Goal: Check status: Check status

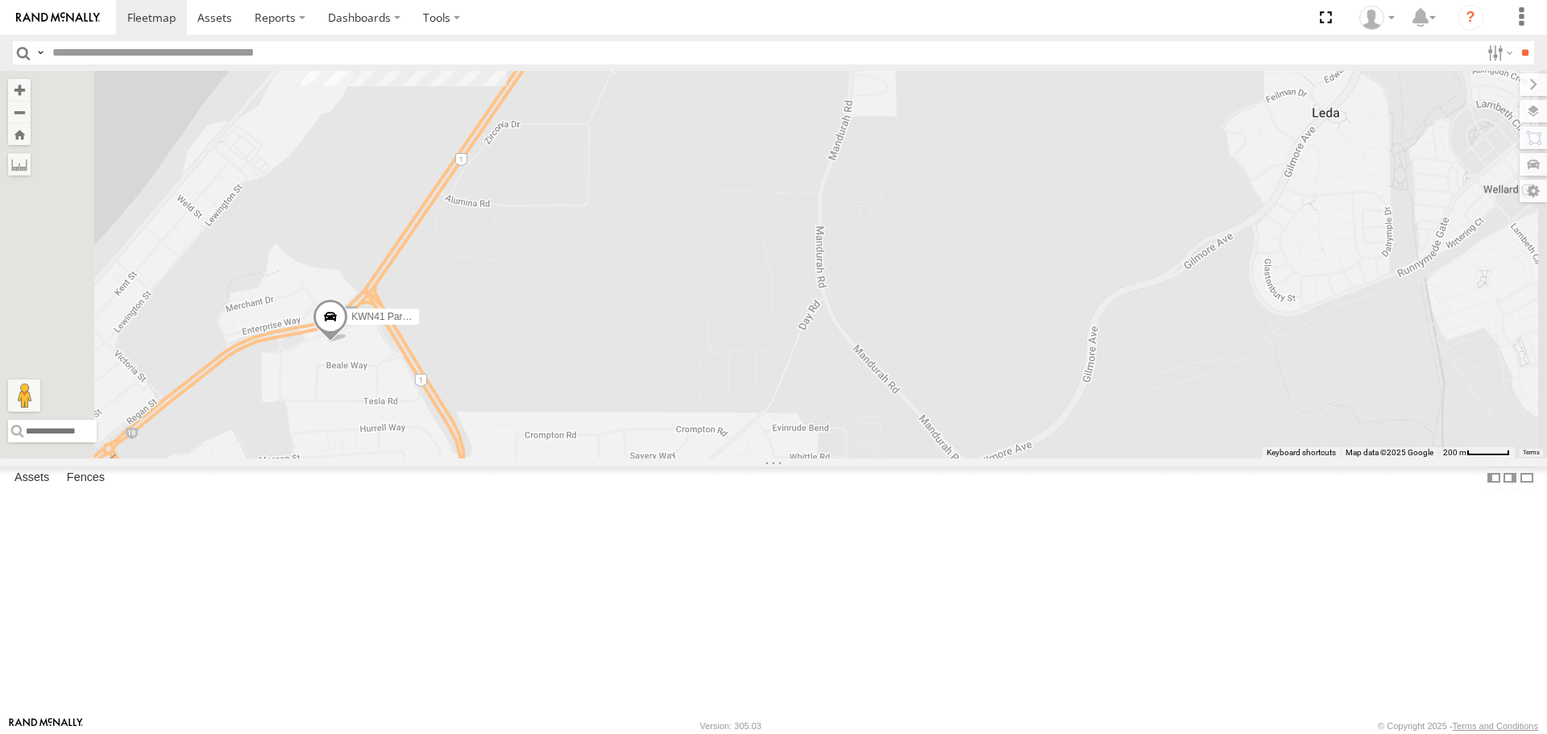
click at [348, 342] on span at bounding box center [330, 321] width 35 height 44
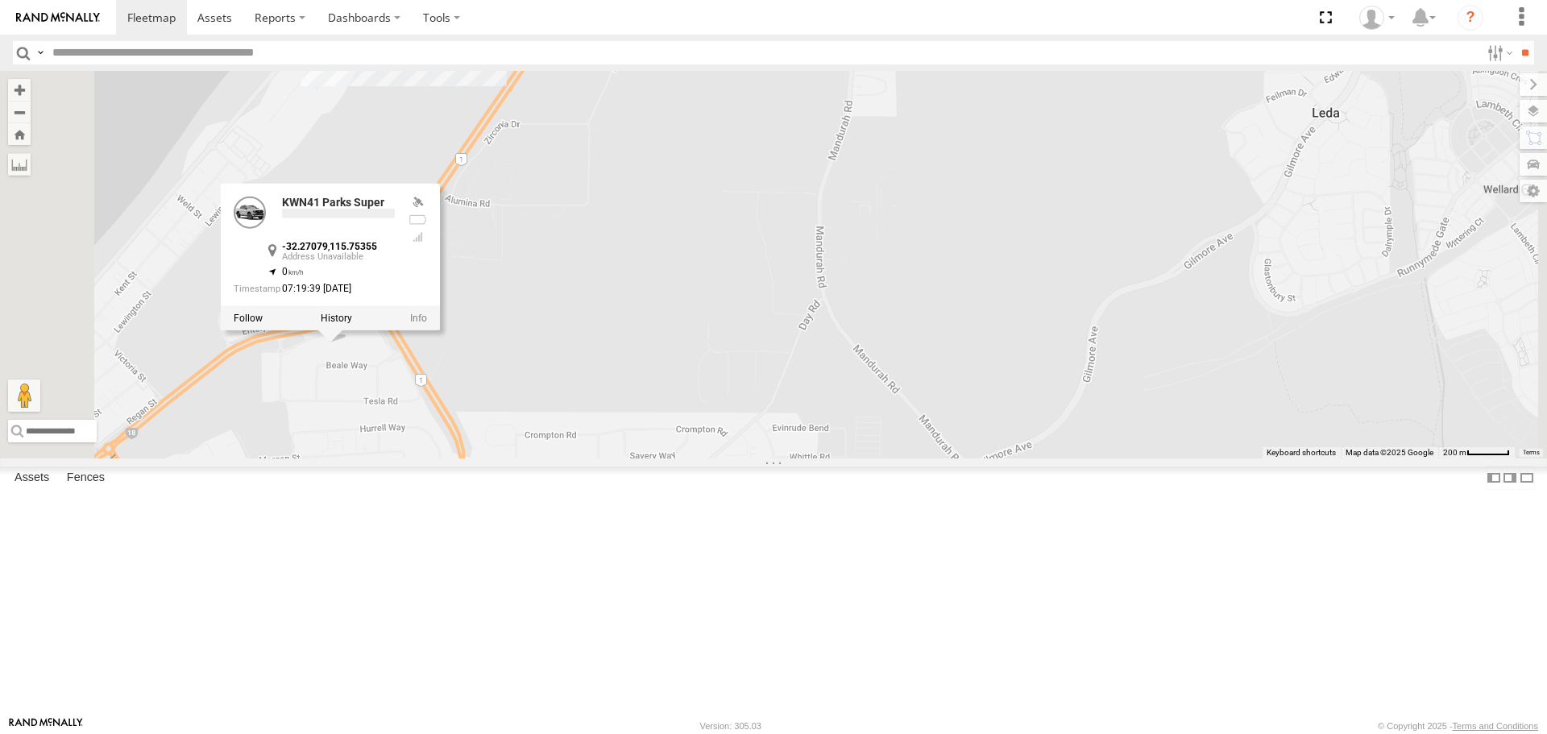
click at [440, 330] on div at bounding box center [330, 318] width 219 height 24
click at [352, 324] on label at bounding box center [336, 318] width 31 height 11
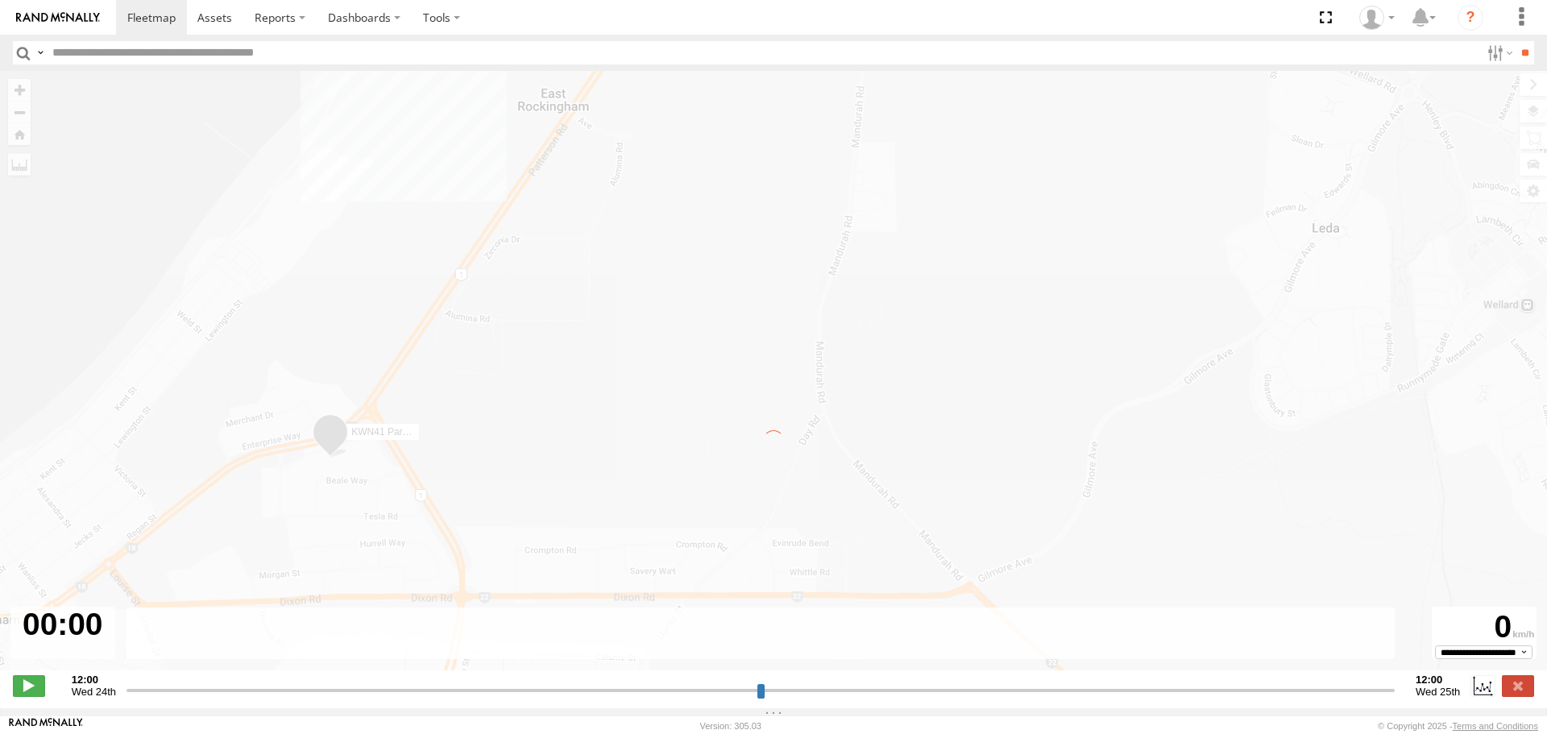
type input "**********"
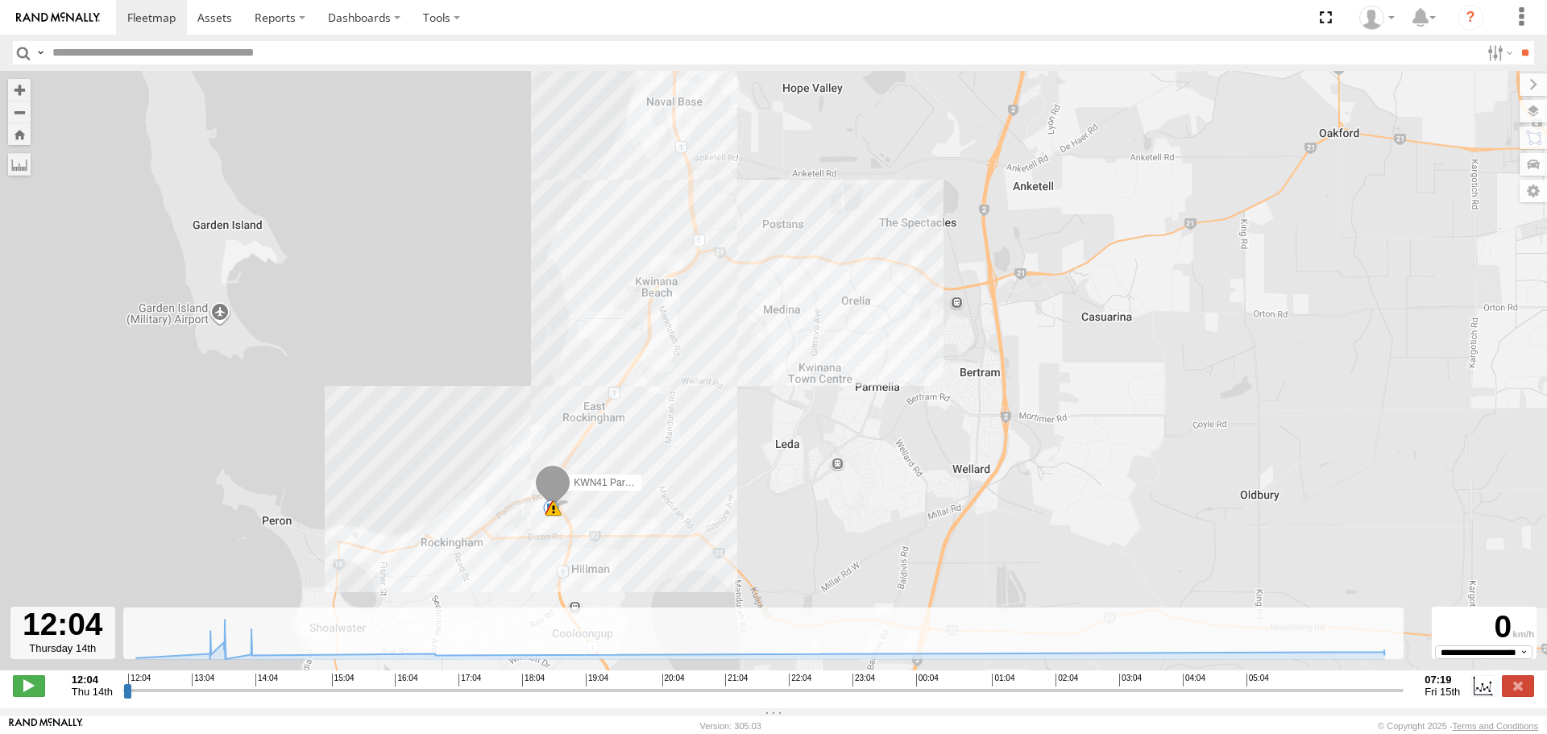
click at [24, 52] on input "button" at bounding box center [23, 52] width 21 height 23
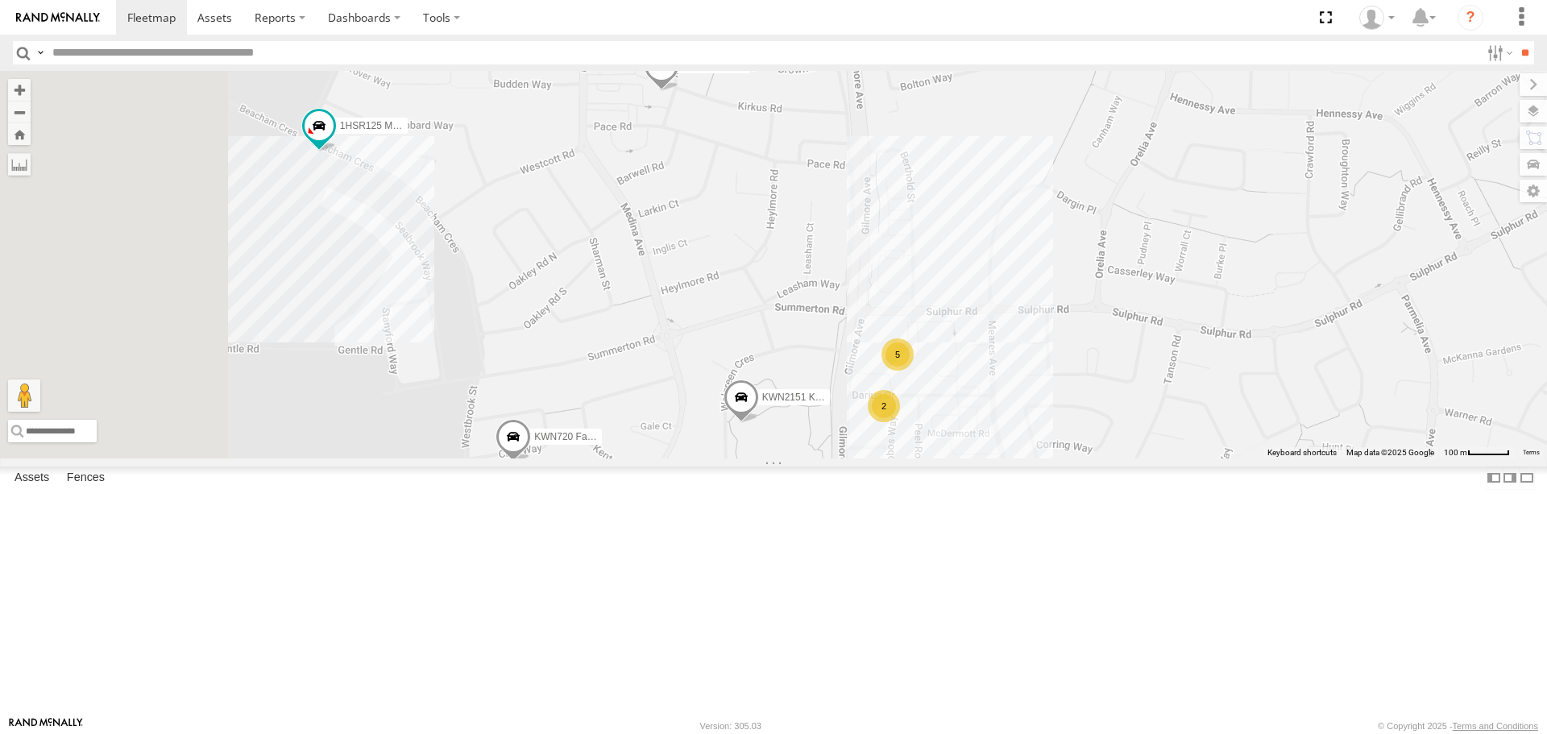
drag, startPoint x: 685, startPoint y: 461, endPoint x: 974, endPoint y: 483, distance: 290.1
click at [974, 458] on div "KWN5356 2001086 Camera Trailer Rangers KWN40 Tree Officer 1I0C646 Rav 4 KWN49 S…" at bounding box center [773, 264] width 1547 height 387
click at [334, 141] on span at bounding box center [319, 126] width 29 height 29
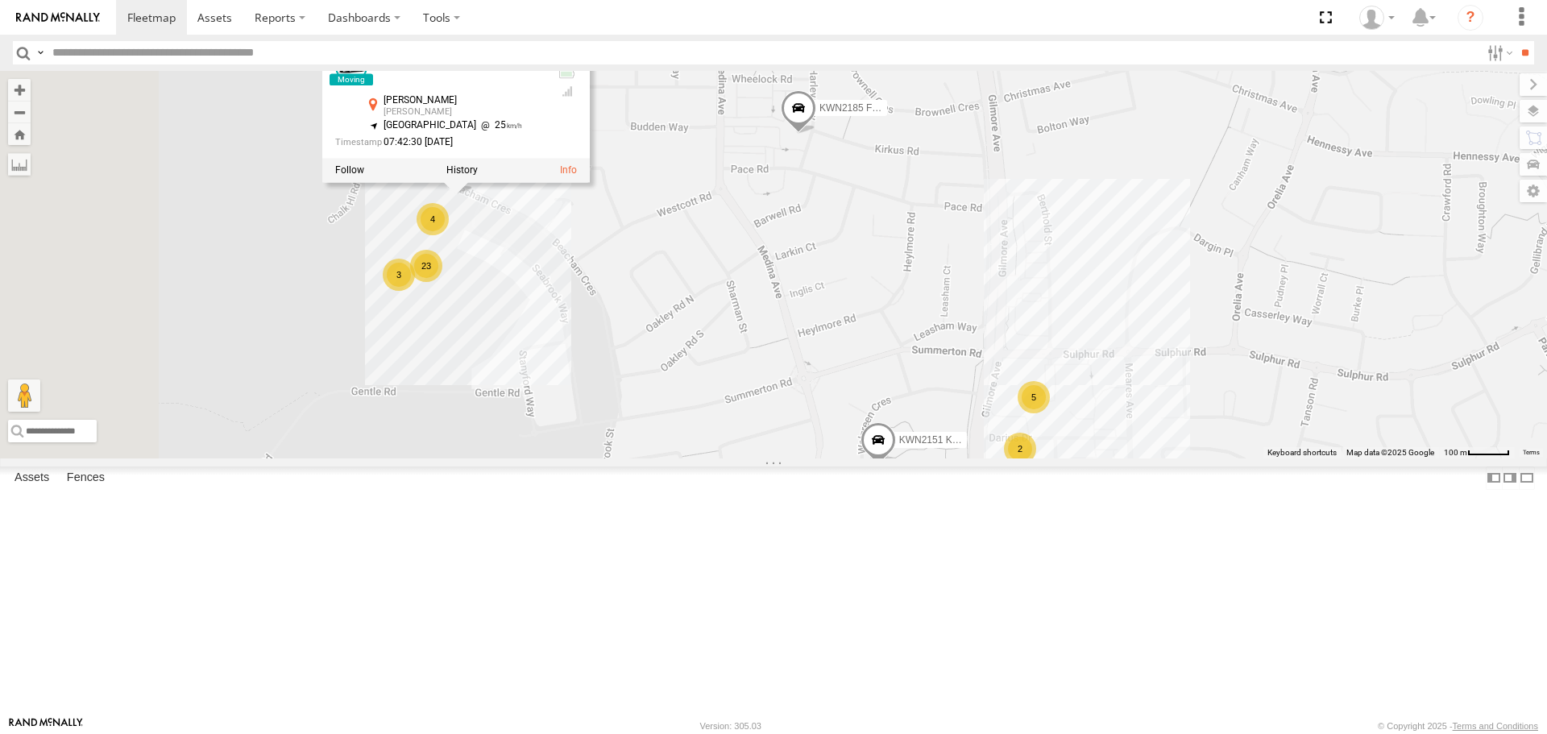
drag, startPoint x: 608, startPoint y: 377, endPoint x: 748, endPoint y: 421, distance: 146.3
click at [748, 421] on div "KWN5356 2001086 Camera Trailer Rangers KWN40 Tree Officer 1I0C646 Rav 4 KWN49 S…" at bounding box center [773, 264] width 1547 height 387
